Goal: Task Accomplishment & Management: Complete application form

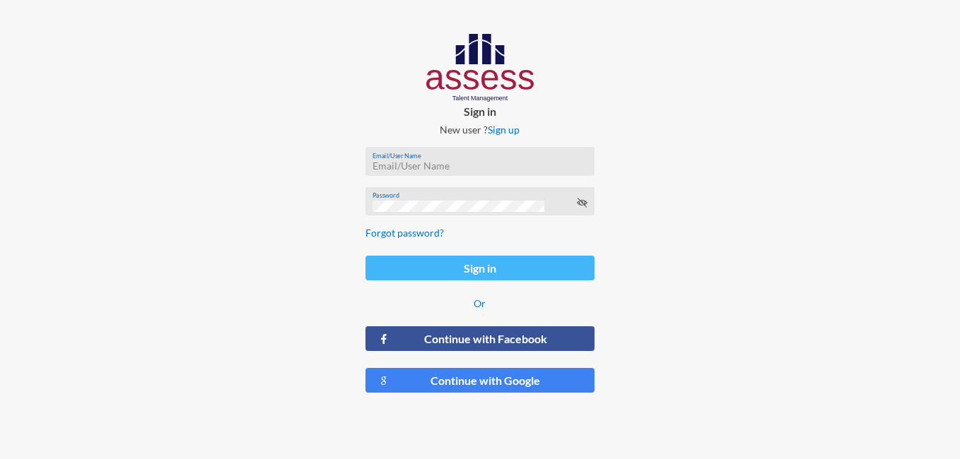
type input "[EMAIL_ADDRESS][DOMAIN_NAME]"
click at [532, 275] on button "Sign in" at bounding box center [480, 268] width 230 height 25
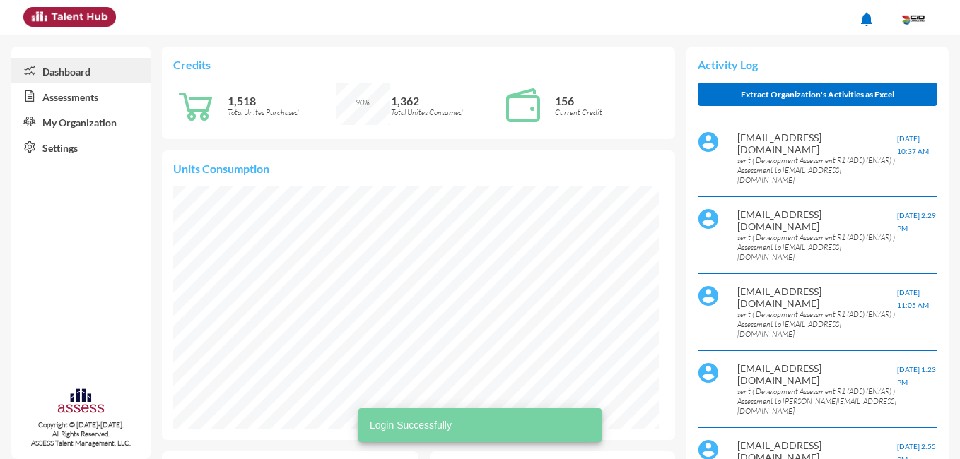
scroll to position [110, 231]
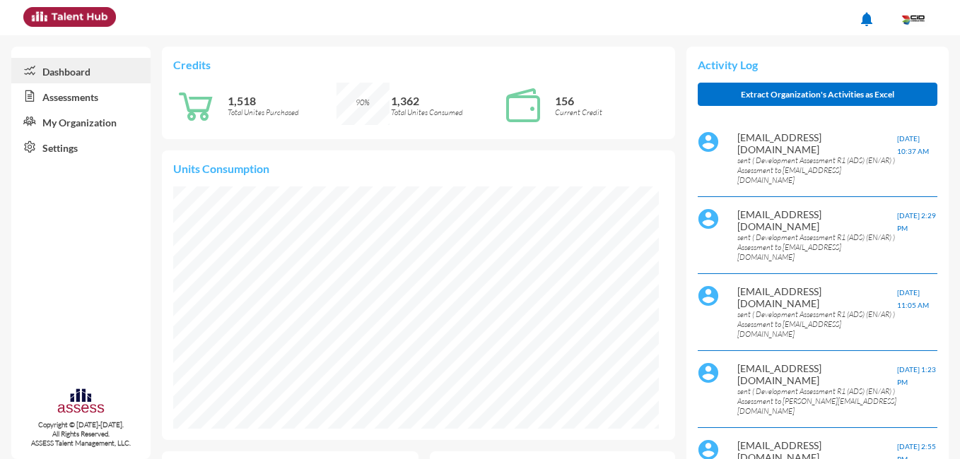
click at [86, 92] on link "Assessments" at bounding box center [80, 95] width 139 height 25
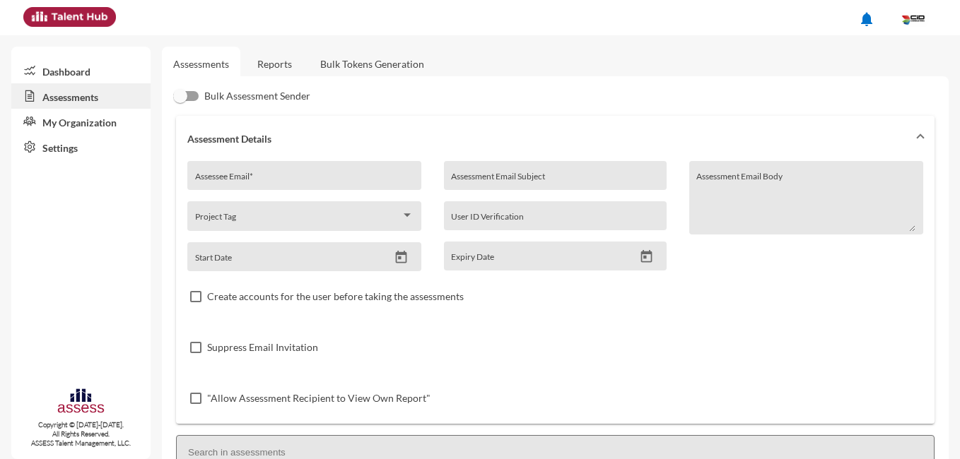
click at [274, 61] on link "Reports" at bounding box center [274, 64] width 57 height 35
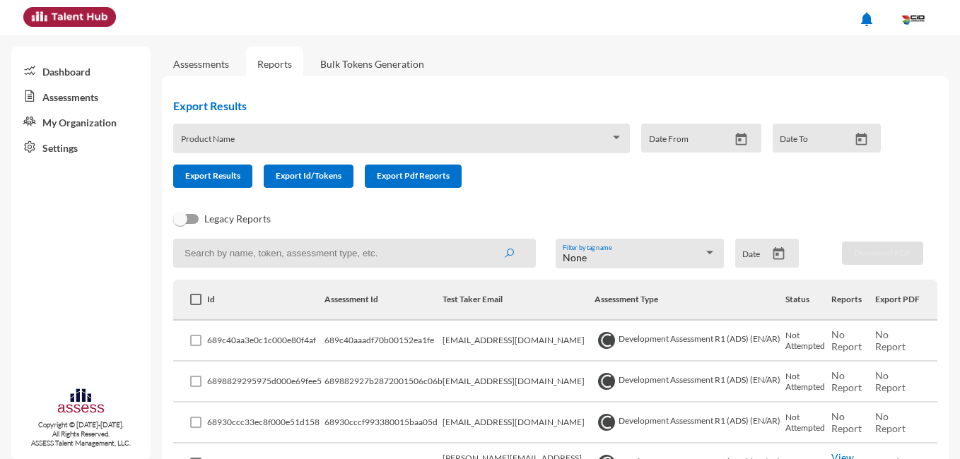
click at [209, 63] on link "Assessments" at bounding box center [201, 64] width 56 height 12
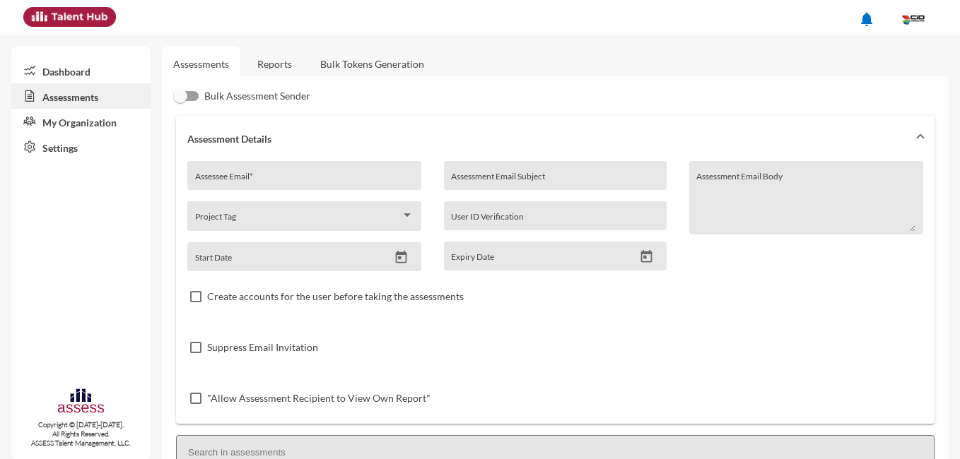
click at [286, 65] on link "Reports" at bounding box center [274, 64] width 57 height 35
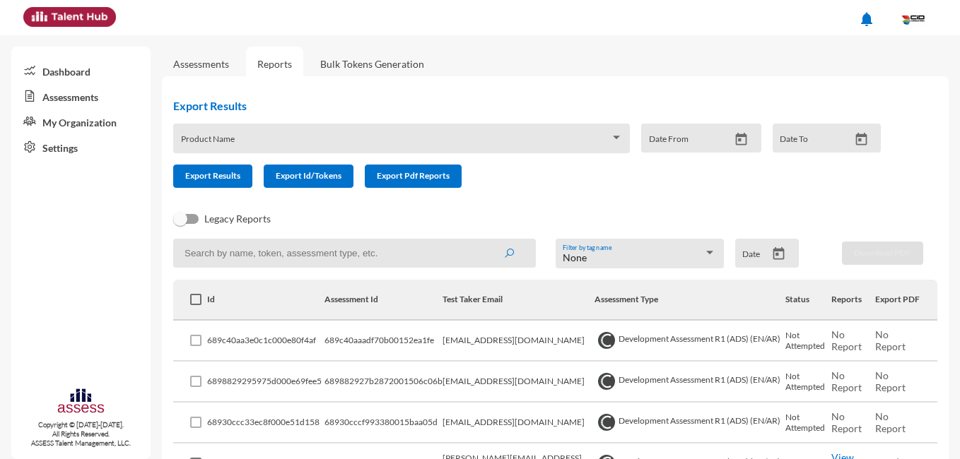
click at [197, 60] on link "Assessments" at bounding box center [201, 64] width 56 height 12
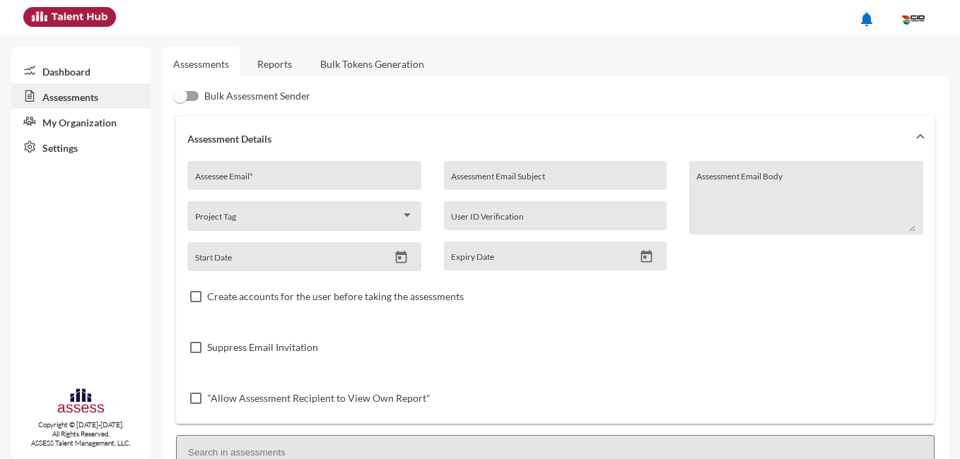
click at [281, 59] on link "Reports" at bounding box center [274, 64] width 57 height 35
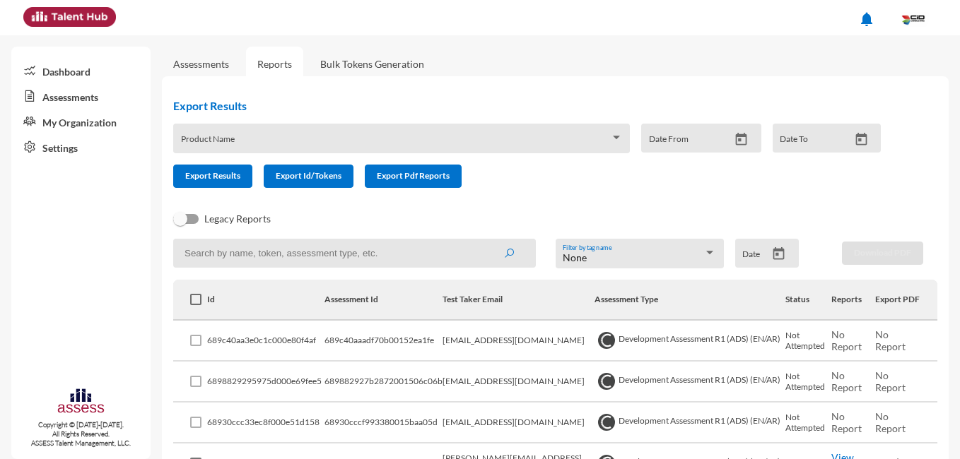
click at [185, 49] on link "Assessments" at bounding box center [201, 64] width 78 height 35
click at [198, 71] on link "Assessments" at bounding box center [201, 64] width 78 height 35
click at [203, 61] on link "Assessments" at bounding box center [201, 64] width 56 height 12
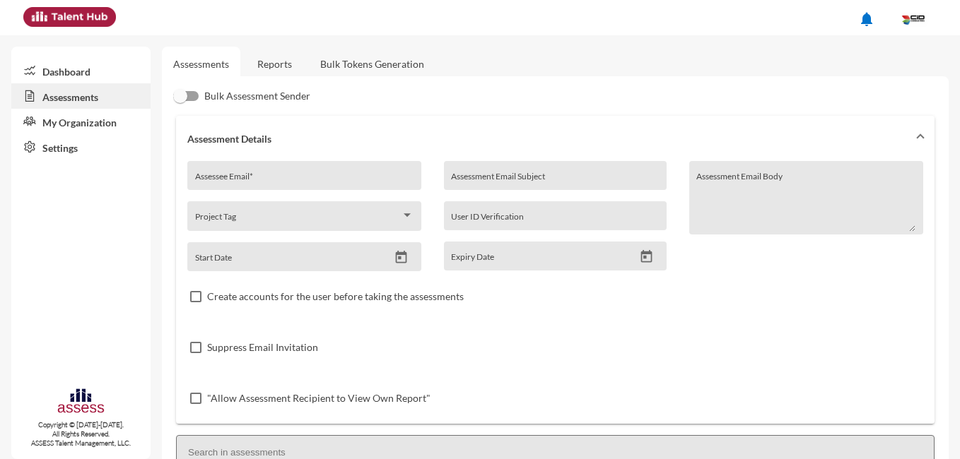
click at [274, 59] on link "Reports" at bounding box center [274, 64] width 57 height 35
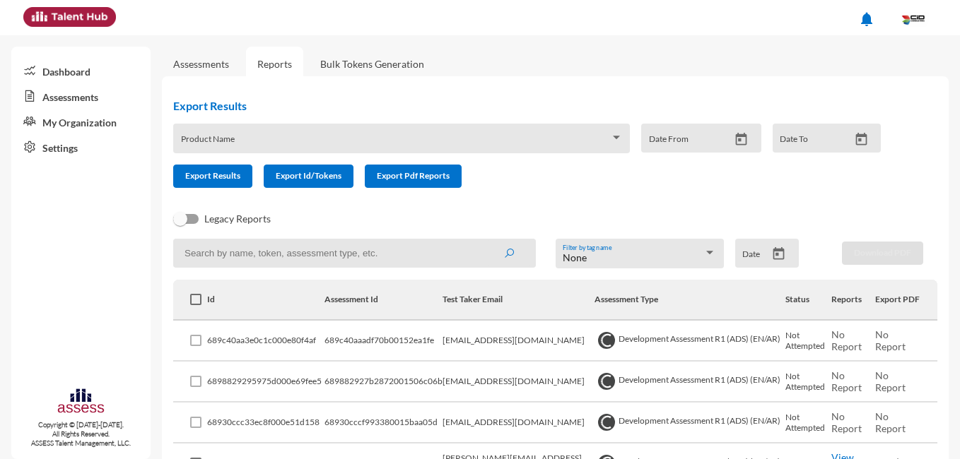
click at [206, 72] on link "Assessments" at bounding box center [201, 64] width 78 height 35
click at [204, 64] on link "Assessments" at bounding box center [201, 64] width 56 height 12
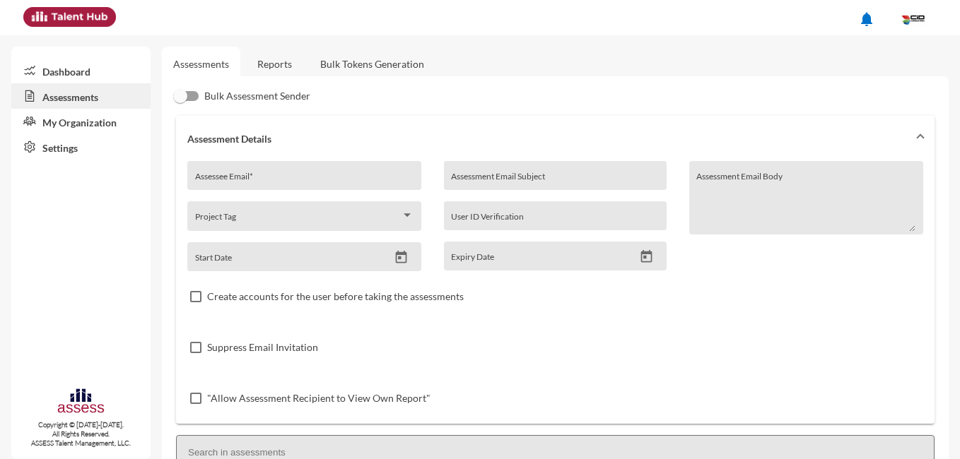
click at [294, 63] on link "Reports" at bounding box center [274, 64] width 57 height 35
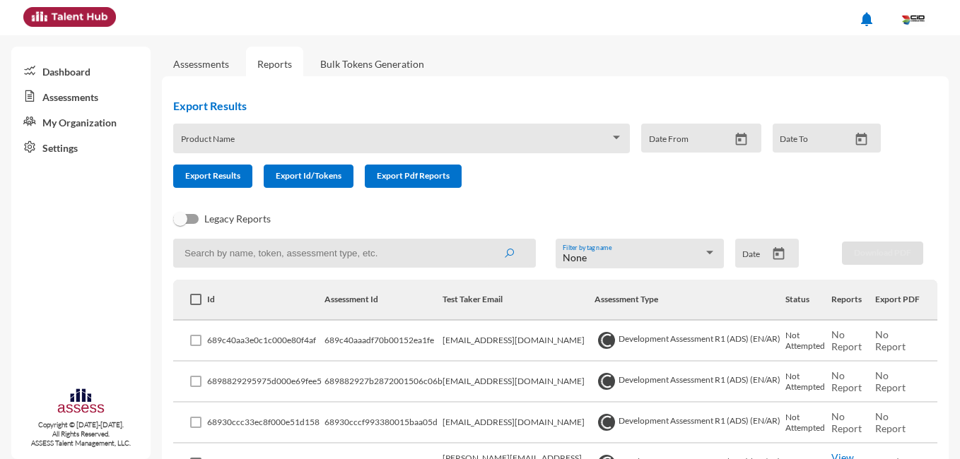
click at [185, 69] on link "Assessments" at bounding box center [201, 64] width 56 height 12
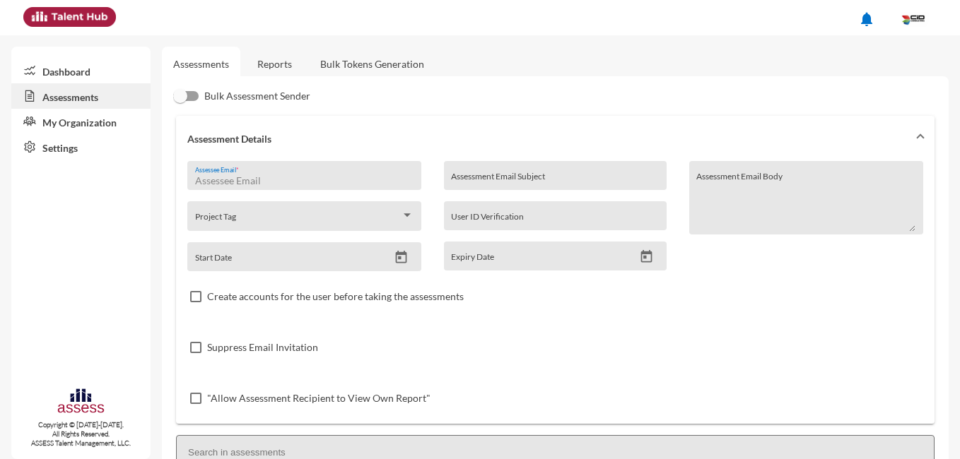
click at [294, 176] on input "Assessee Email *" at bounding box center [304, 180] width 219 height 11
paste input "[EMAIL_ADDRESS][DOMAIN_NAME]"
type input "[EMAIL_ADDRESS][DOMAIN_NAME]"
click at [553, 179] on input "Assessment Email Subject" at bounding box center [555, 180] width 208 height 11
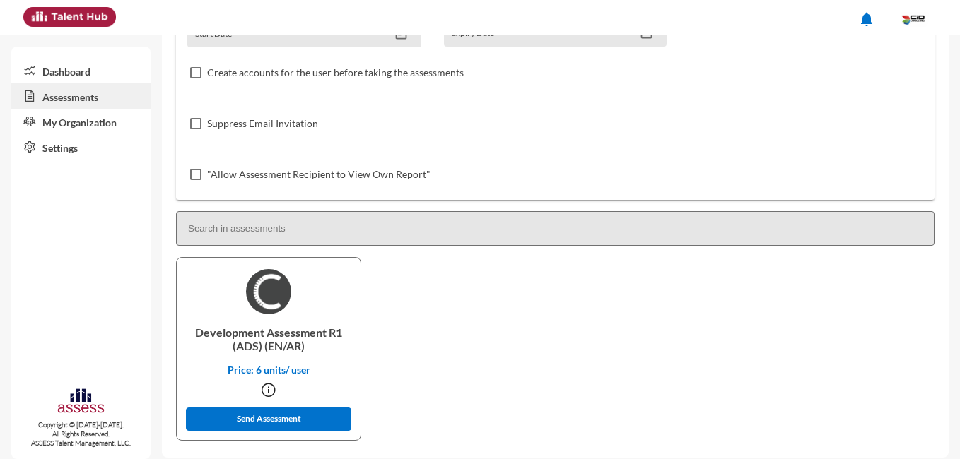
scroll to position [234, 0]
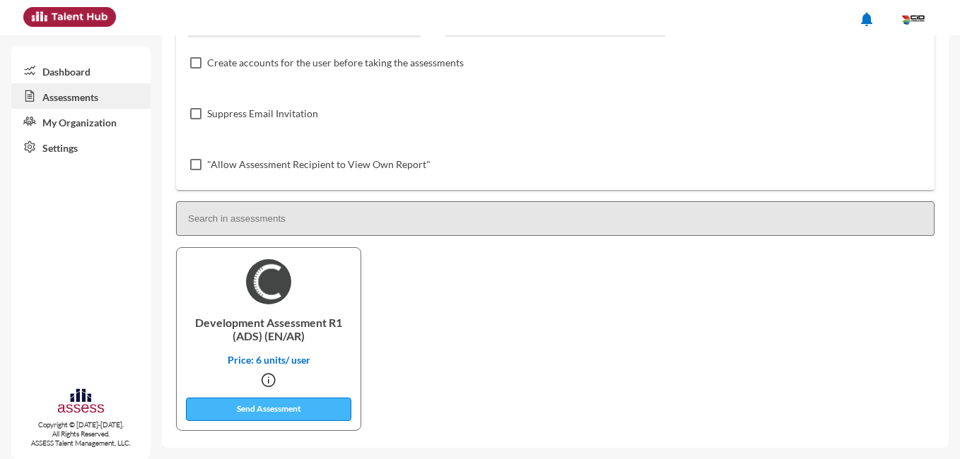
type input "CID Consulting- ASSESS Test"
click at [318, 404] on button "Send Assessment" at bounding box center [268, 409] width 165 height 23
